Goal: Task Accomplishment & Management: Use online tool/utility

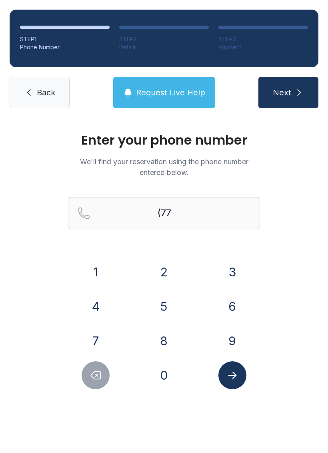
click at [161, 370] on button "0" at bounding box center [164, 375] width 28 height 28
click at [160, 298] on button "5" at bounding box center [164, 306] width 28 height 28
click at [158, 385] on button "0" at bounding box center [164, 375] width 28 height 28
click at [163, 331] on button "8" at bounding box center [164, 341] width 28 height 28
click at [241, 325] on div "1 2 3 4 5 6 7 8 9 0" at bounding box center [164, 323] width 192 height 131
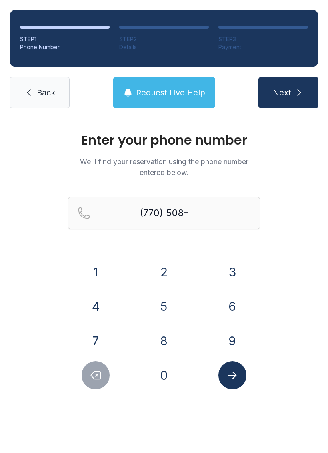
click at [175, 374] on button "0" at bounding box center [164, 375] width 28 height 28
click at [230, 376] on icon "Submit lookup form" at bounding box center [233, 375] width 12 height 12
click at [295, 279] on div "Enter your phone number We'll find your reservation using the phone number ente…" at bounding box center [164, 269] width 328 height 303
click at [102, 373] on button "Delete number" at bounding box center [96, 375] width 28 height 28
click at [223, 331] on button "9" at bounding box center [233, 341] width 28 height 28
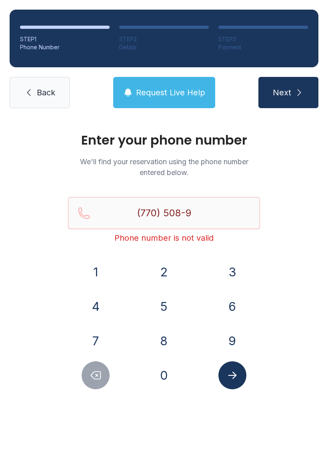
click at [175, 359] on div "1 2 3 4 5 6 7 8 9 0" at bounding box center [164, 323] width 192 height 131
click at [167, 361] on button "0" at bounding box center [164, 375] width 28 height 28
click at [166, 359] on div "1 2 3 4 5 6 7 8 9 0" at bounding box center [164, 323] width 192 height 131
click at [168, 371] on button "0" at bounding box center [164, 375] width 28 height 28
click at [167, 333] on button "8" at bounding box center [164, 341] width 28 height 28
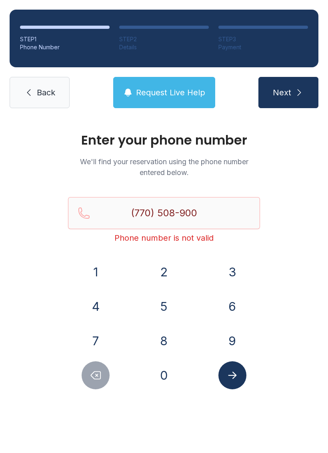
type input "[PHONE_NUMBER]"
click at [47, 88] on span "Back" at bounding box center [46, 92] width 18 height 11
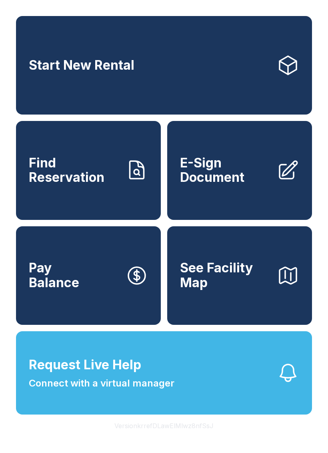
click at [229, 171] on span "E-Sign Document" at bounding box center [225, 170] width 90 height 29
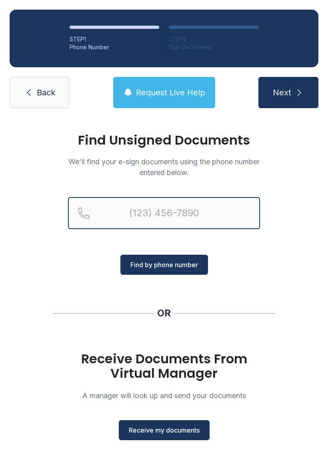
click at [220, 211] on input "Reservation phone number" at bounding box center [164, 213] width 192 height 32
type input "("
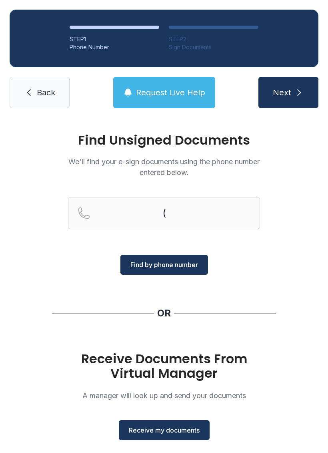
click at [282, 279] on div "Find Unsigned Documents We'll find your e-sign documents using the phone number…" at bounding box center [164, 295] width 328 height 354
click at [178, 432] on span "Receive my documents" at bounding box center [164, 430] width 71 height 10
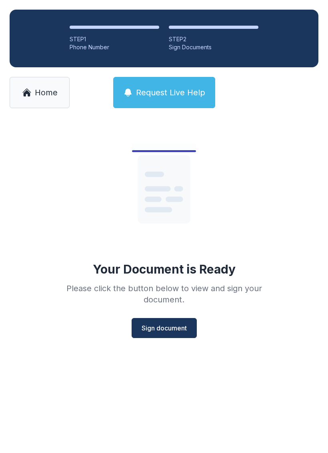
click at [180, 326] on span "Sign document" at bounding box center [164, 328] width 45 height 10
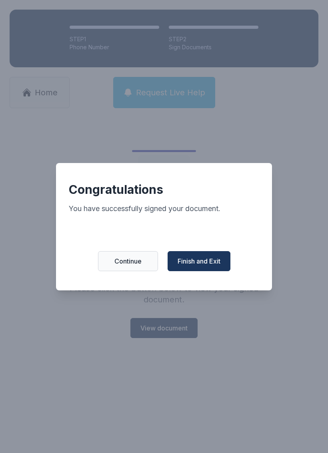
click at [225, 267] on button "Finish and Exit" at bounding box center [199, 261] width 63 height 20
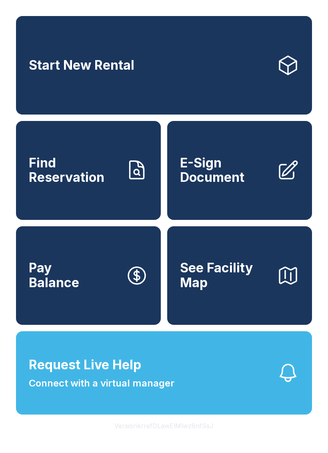
click at [205, 395] on button "Request Live Help Connect with a virtual manager" at bounding box center [164, 372] width 296 height 83
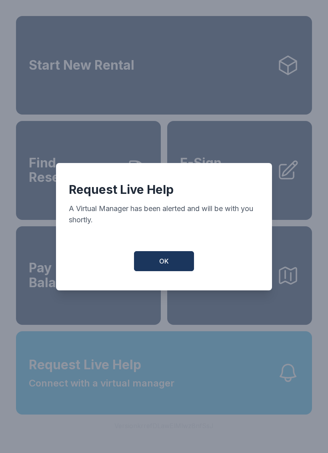
click at [179, 271] on button "OK" at bounding box center [164, 261] width 60 height 20
